Goal: Task Accomplishment & Management: Manage account settings

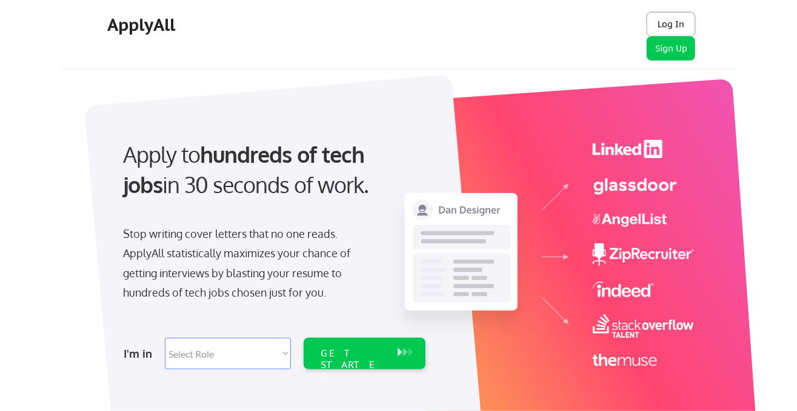
click at [683, 26] on button "Log In" at bounding box center [671, 24] width 48 height 24
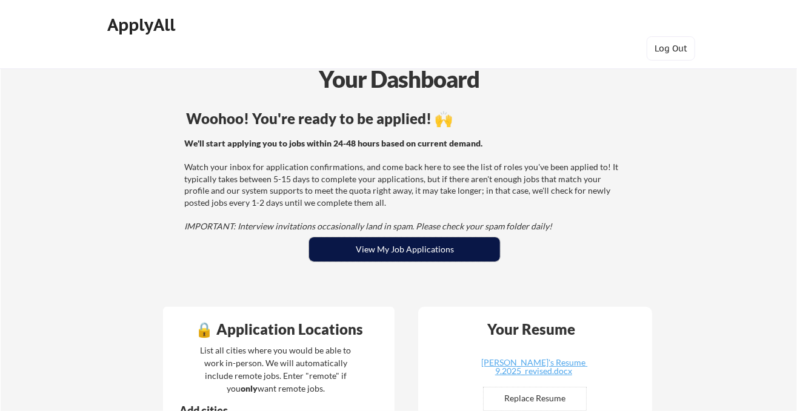
click at [406, 247] on button "View My Job Applications" at bounding box center [404, 250] width 191 height 24
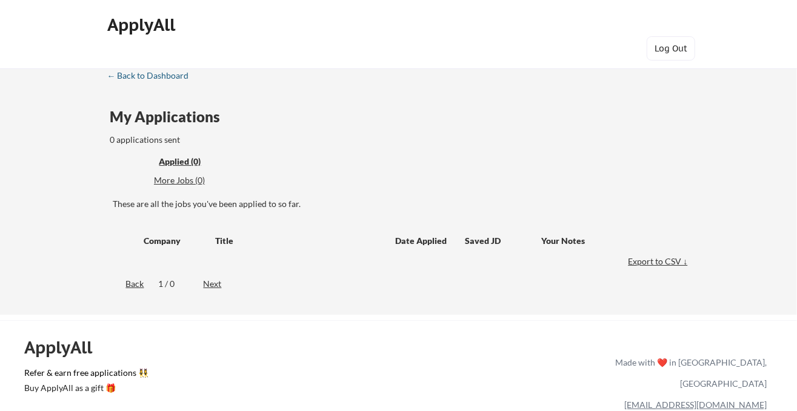
click at [146, 76] on div "← Back to Dashboard" at bounding box center [152, 76] width 91 height 8
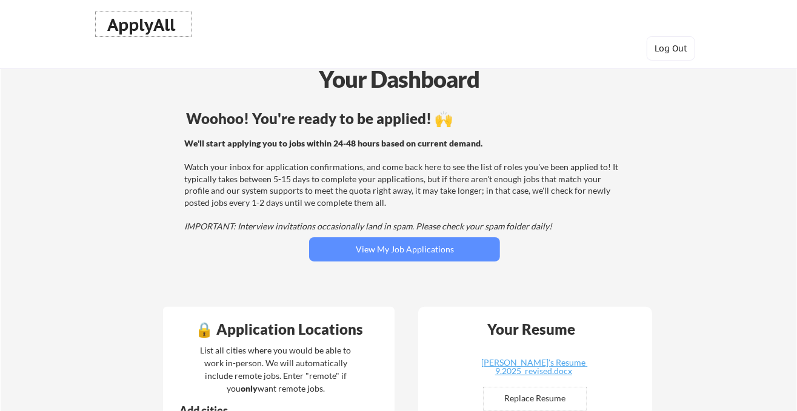
click at [141, 30] on div "ApplyAll" at bounding box center [144, 25] width 72 height 21
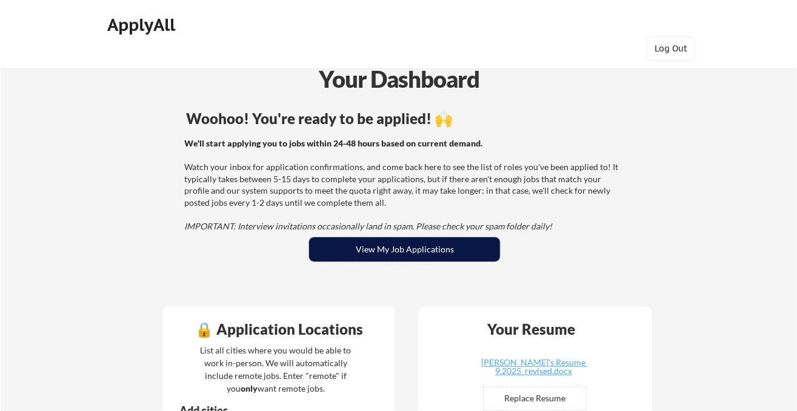
click at [381, 251] on button "View My Job Applications" at bounding box center [404, 250] width 191 height 24
